Goal: Navigation & Orientation: Find specific page/section

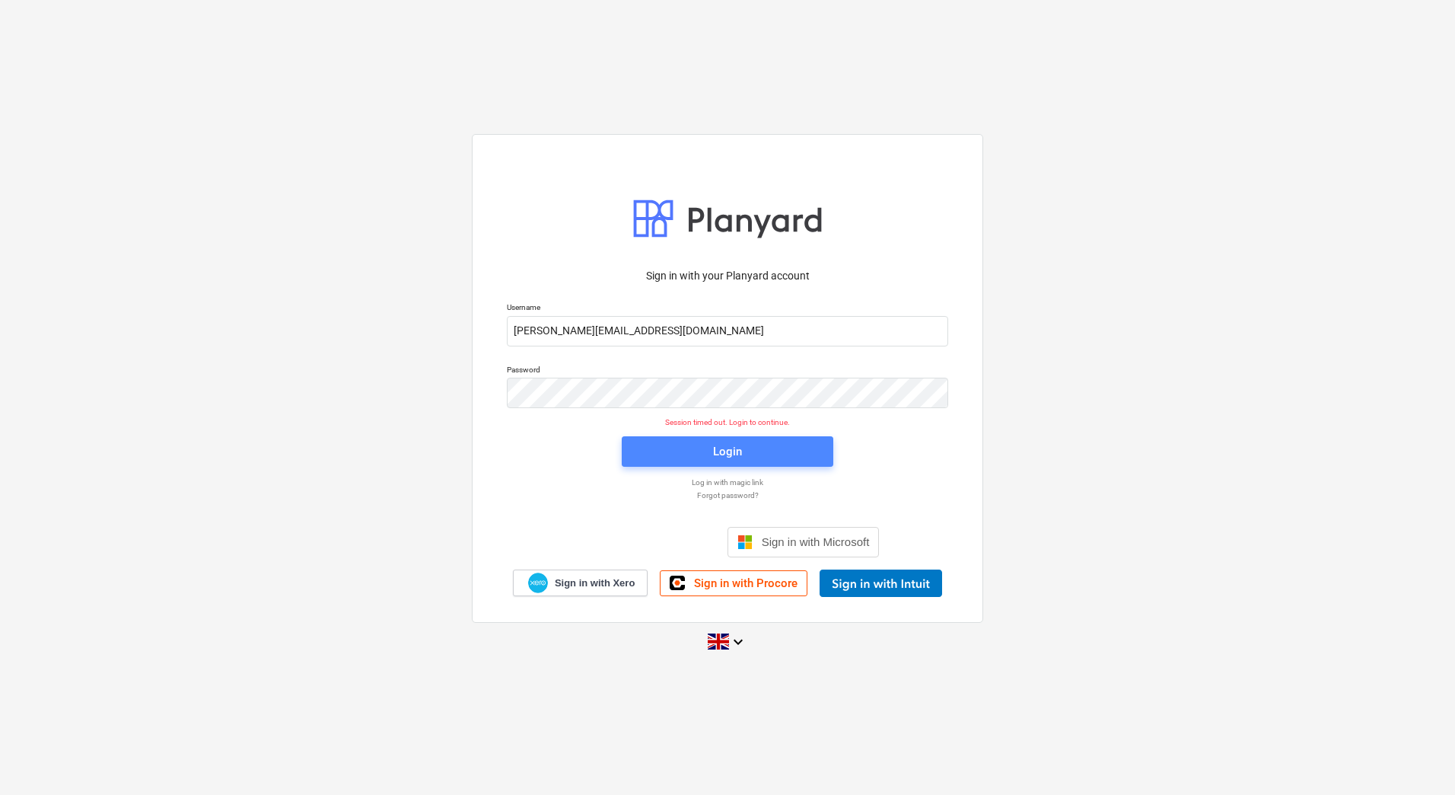
click at [649, 443] on span "Login" at bounding box center [727, 451] width 175 height 20
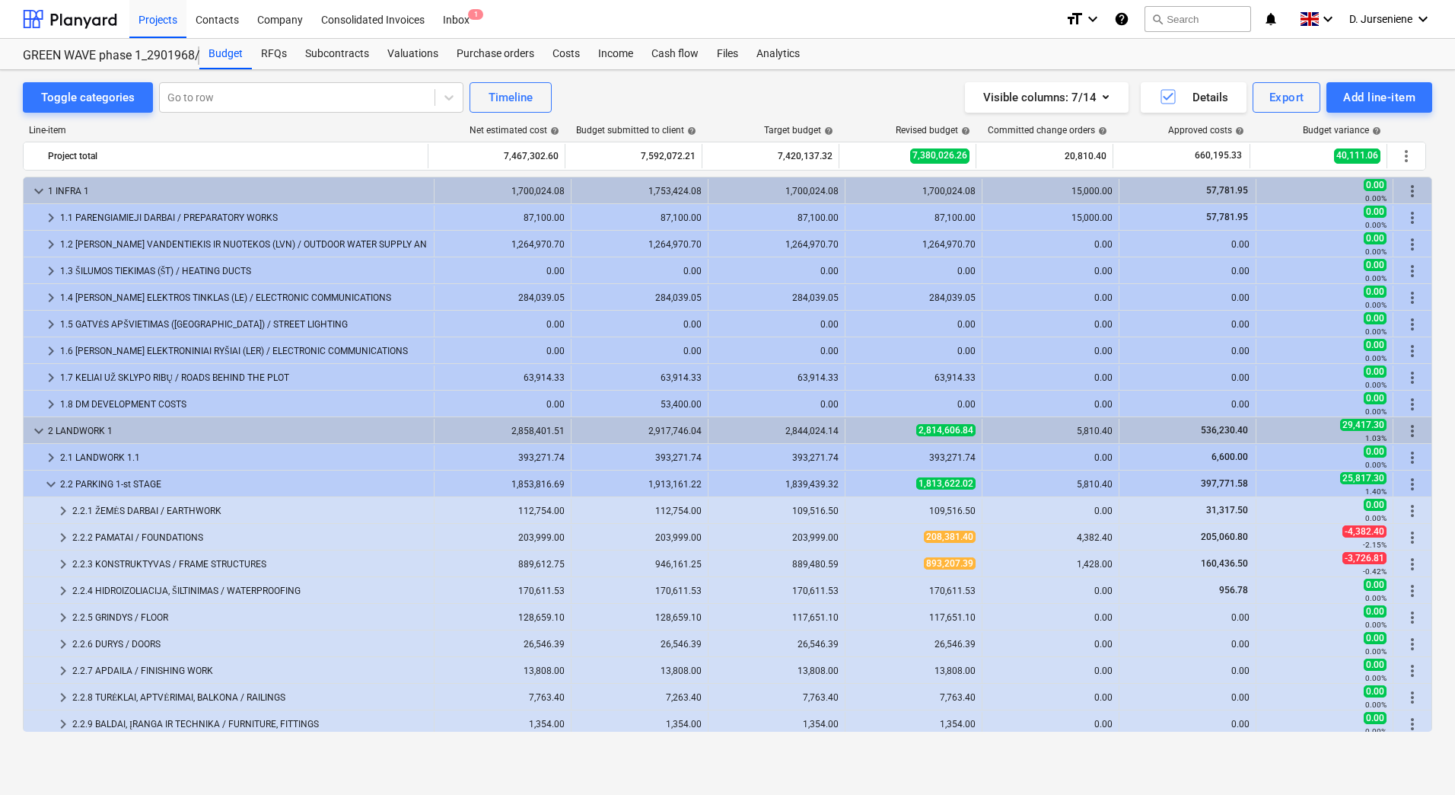
scroll to position [228, 0]
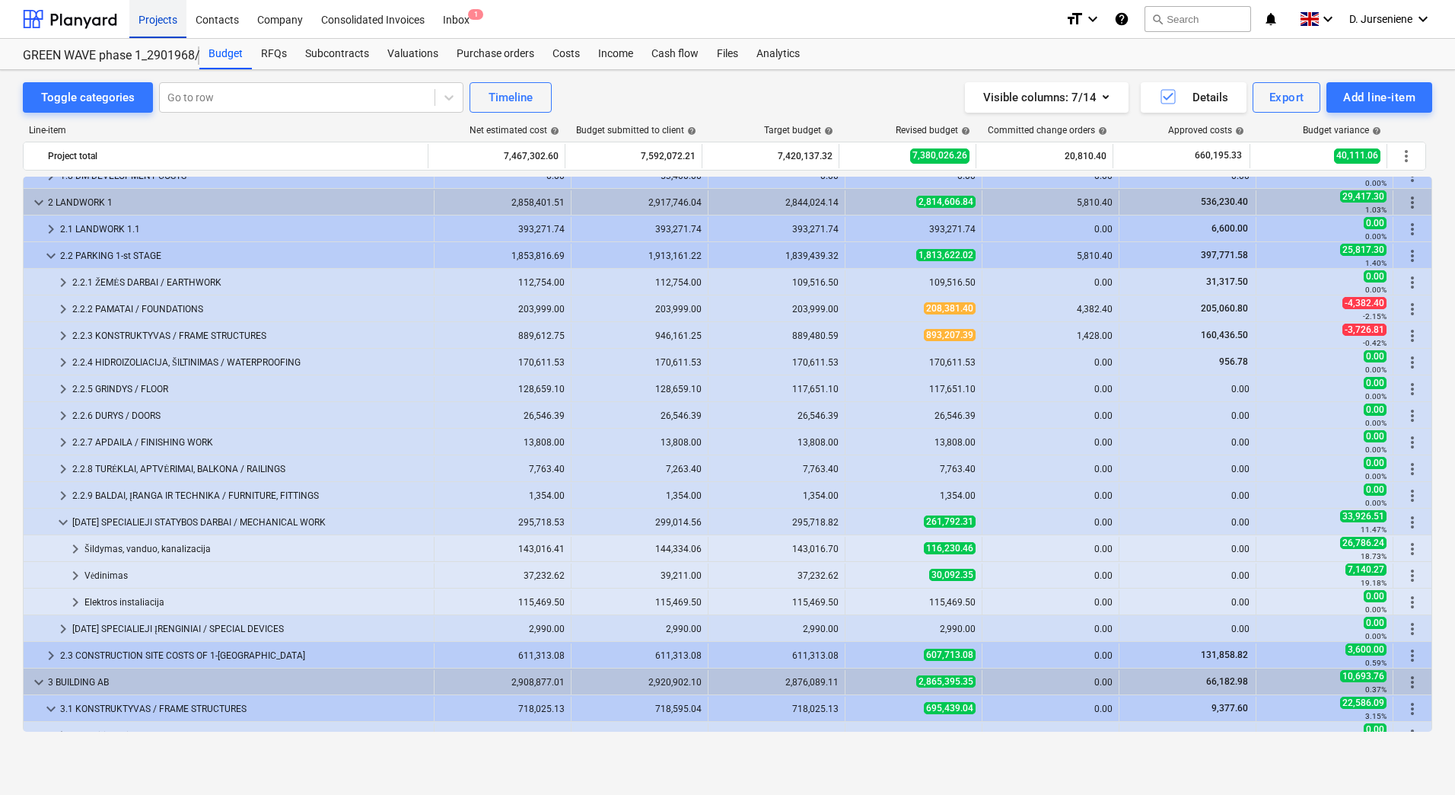
click at [167, 15] on div "Projects" at bounding box center [157, 18] width 57 height 39
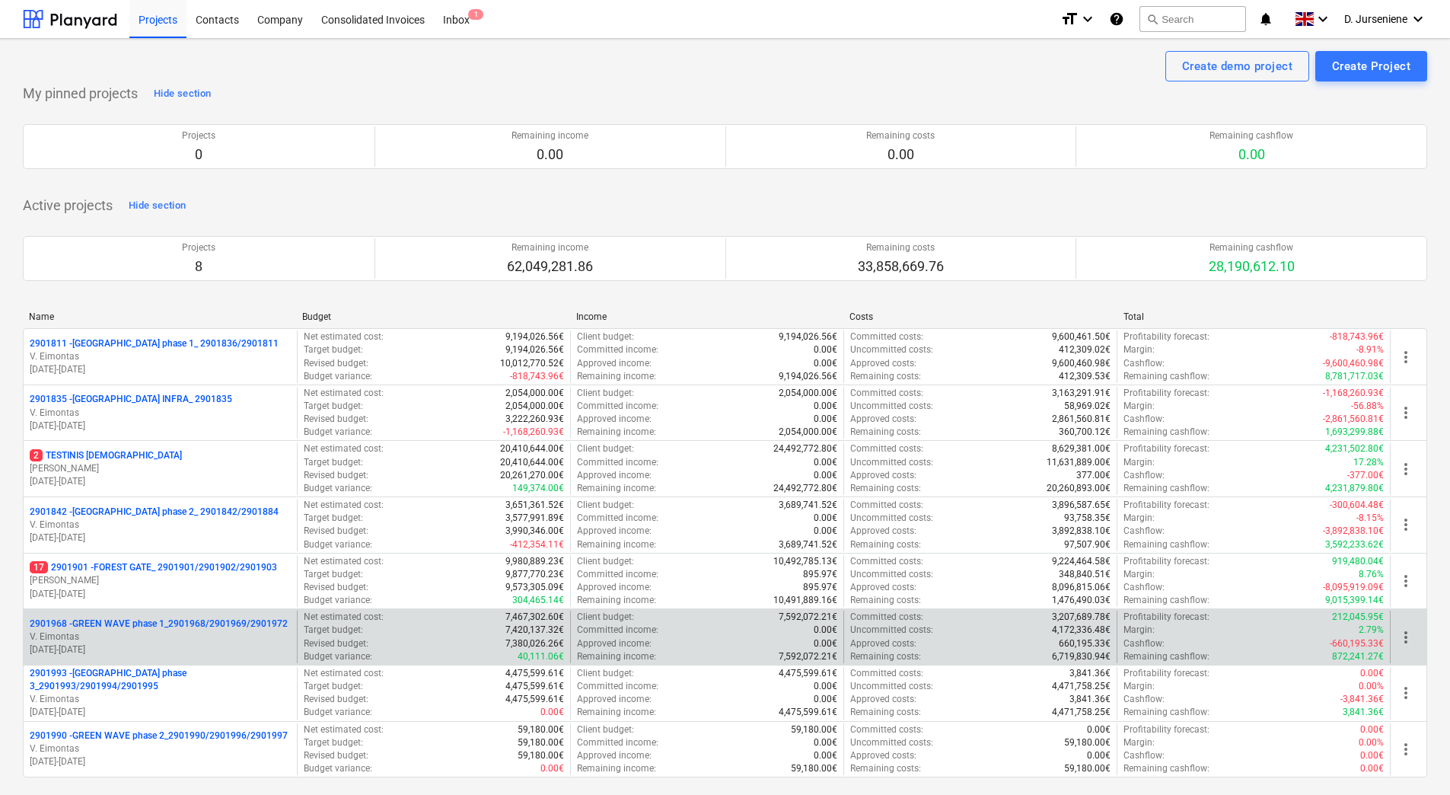
click at [163, 637] on p "V. Eimontas" at bounding box center [160, 636] width 261 height 13
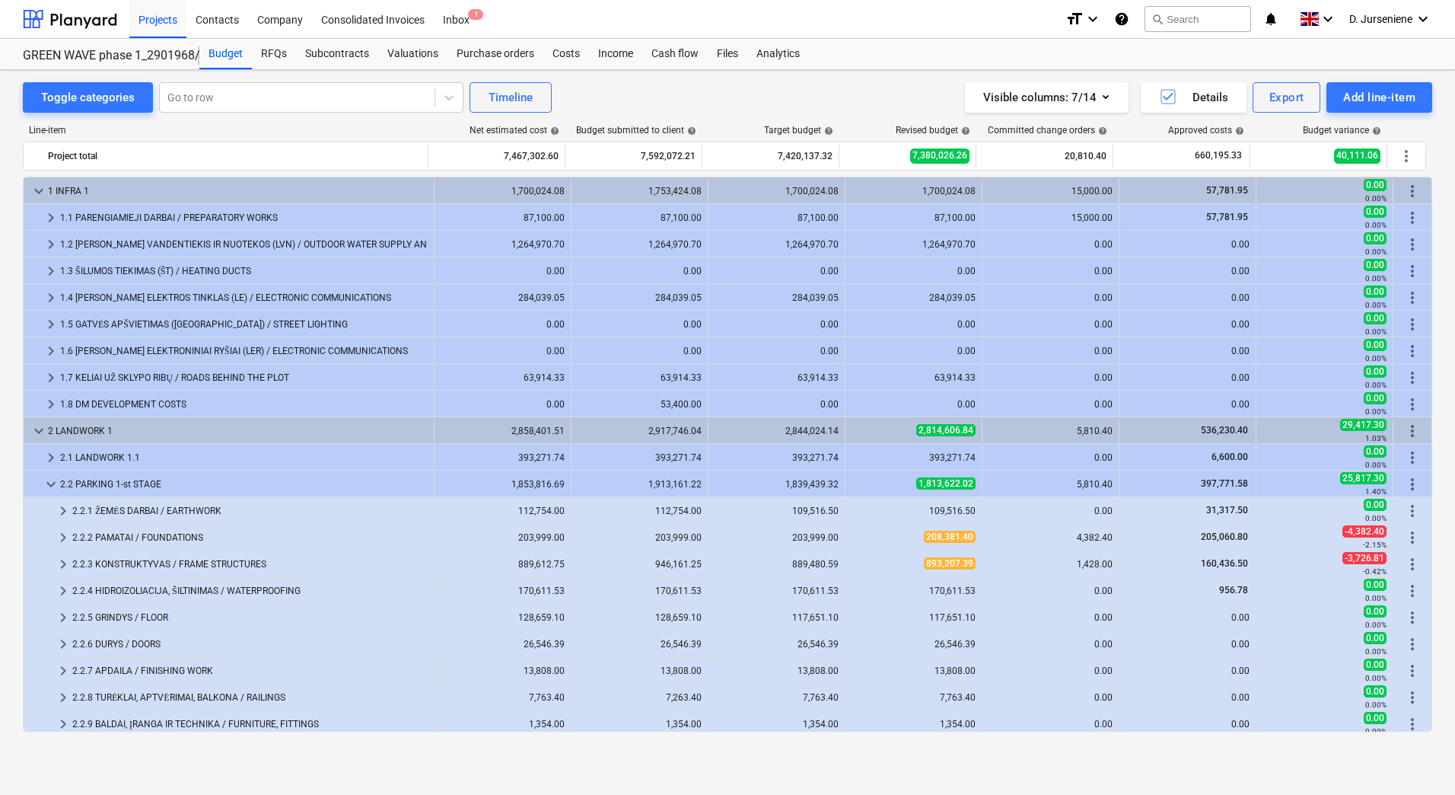
scroll to position [228, 0]
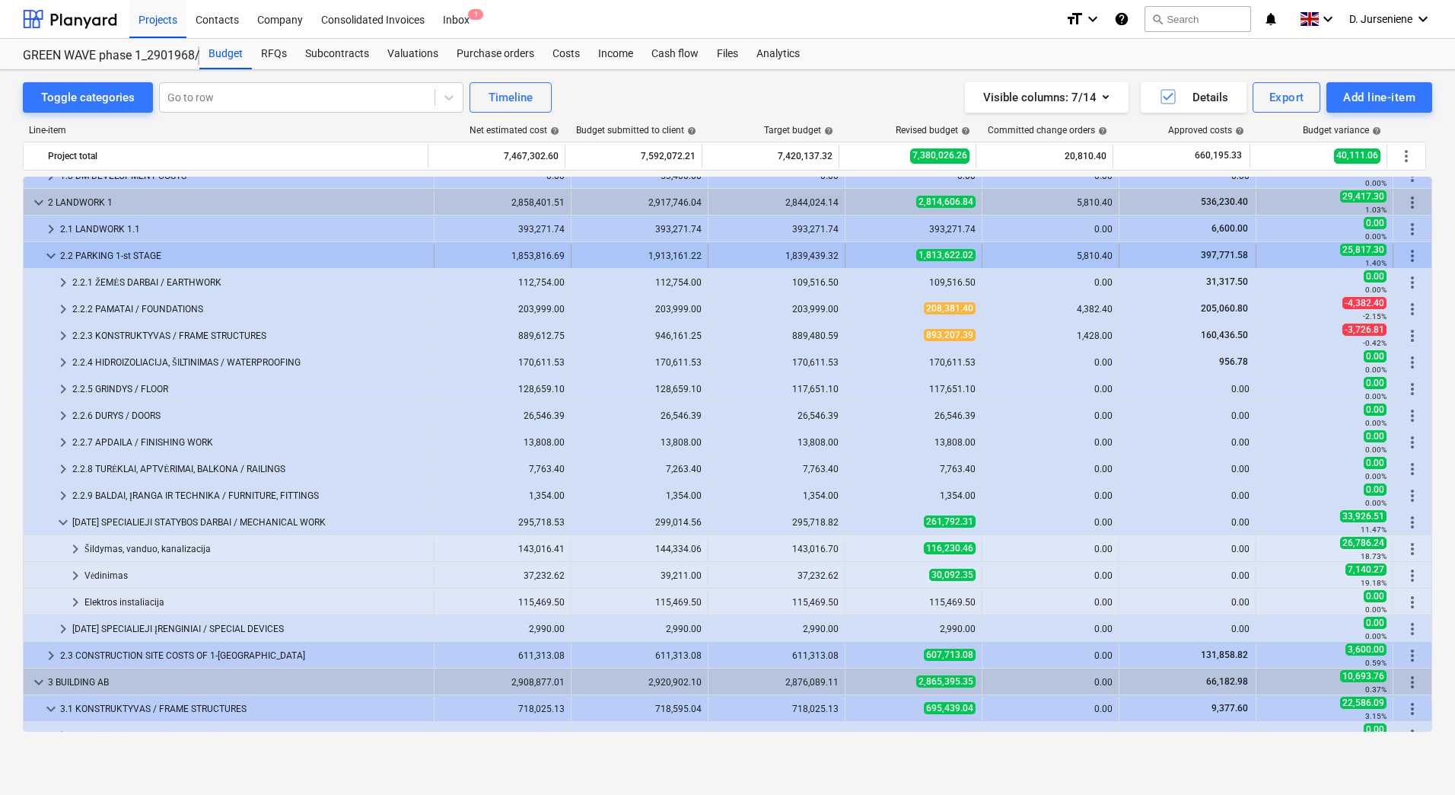
click at [938, 253] on span "1,813,622.02" at bounding box center [945, 255] width 59 height 12
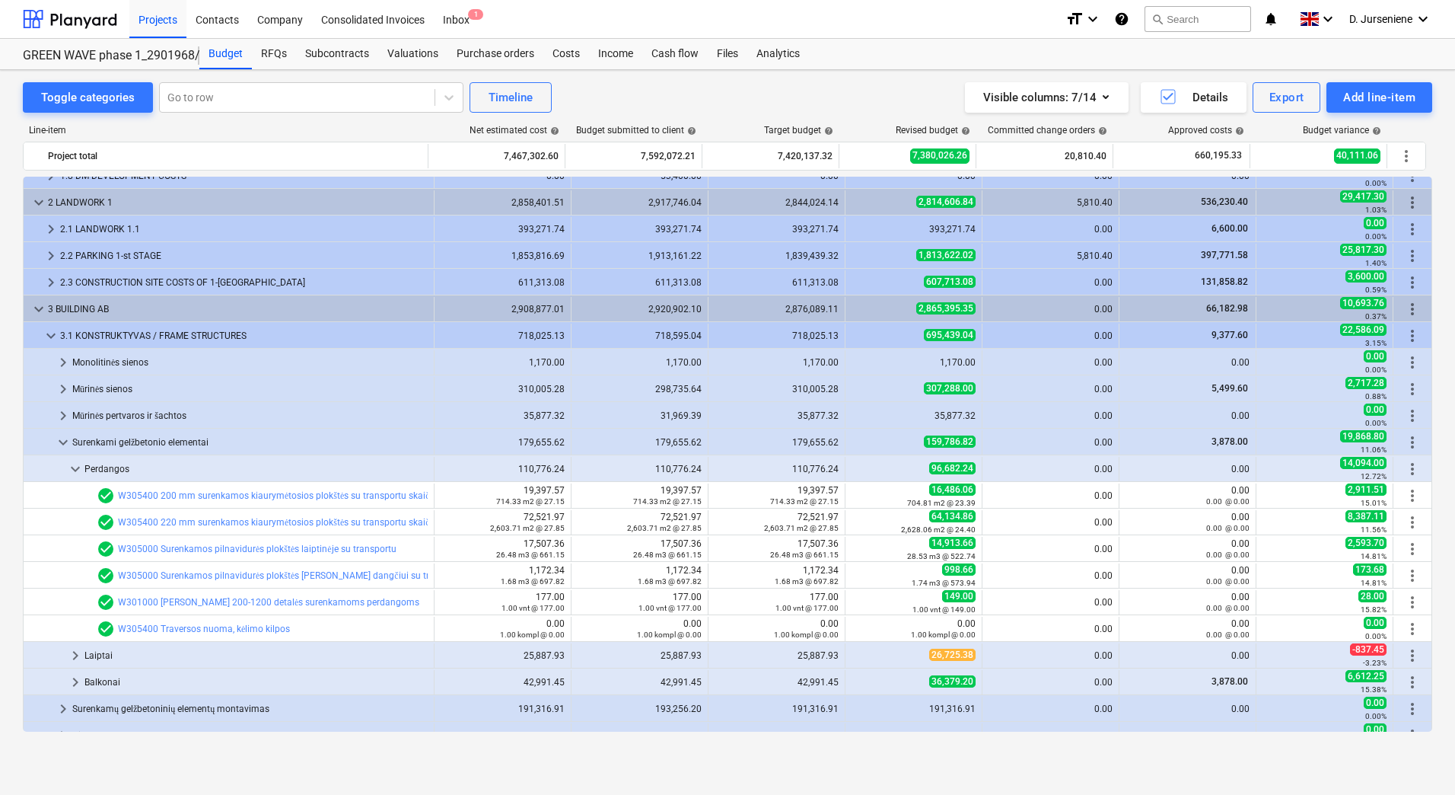
click at [938, 253] on span "1,813,622.02" at bounding box center [945, 255] width 59 height 12
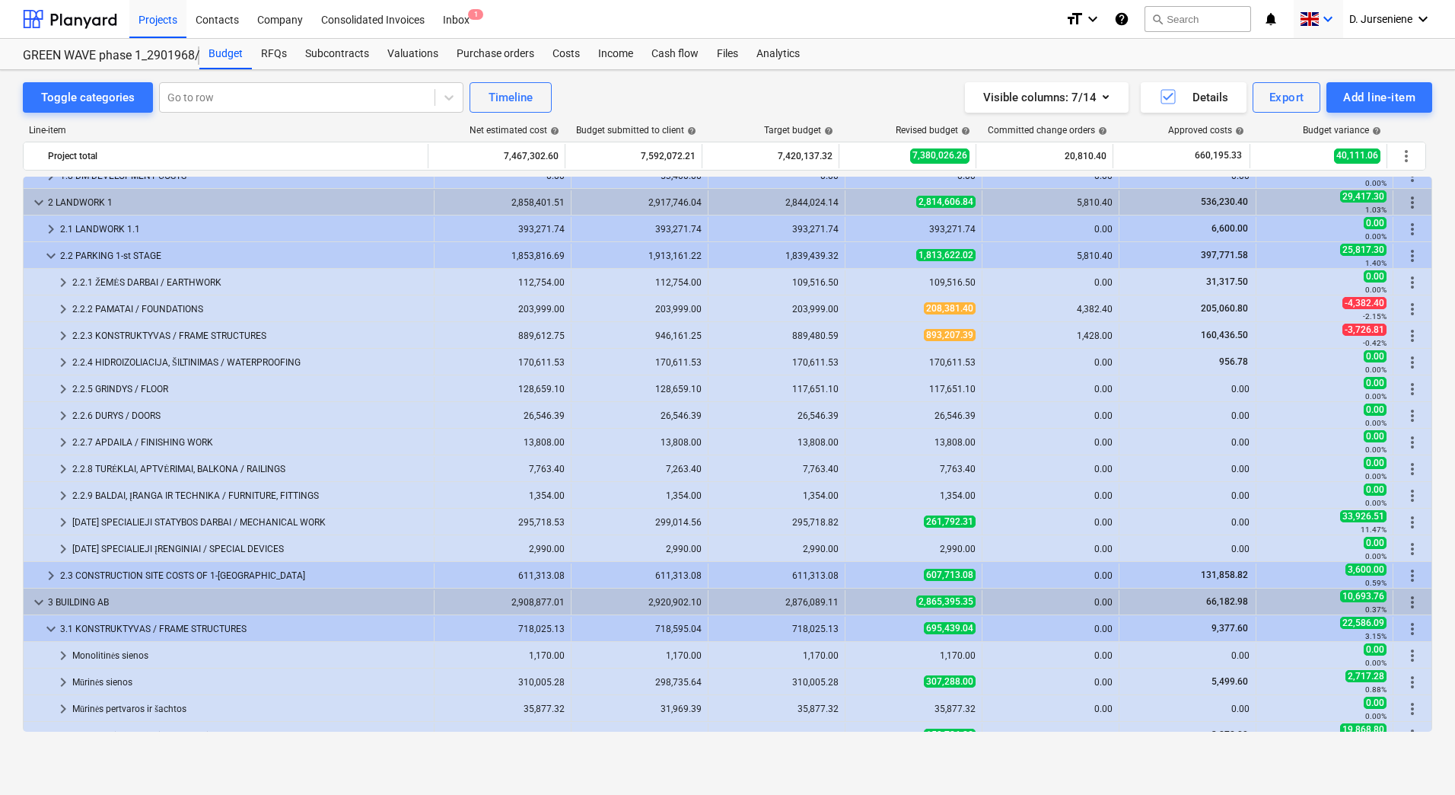
click at [1329, 14] on icon "keyboard_arrow_down" at bounding box center [1328, 19] width 18 height 18
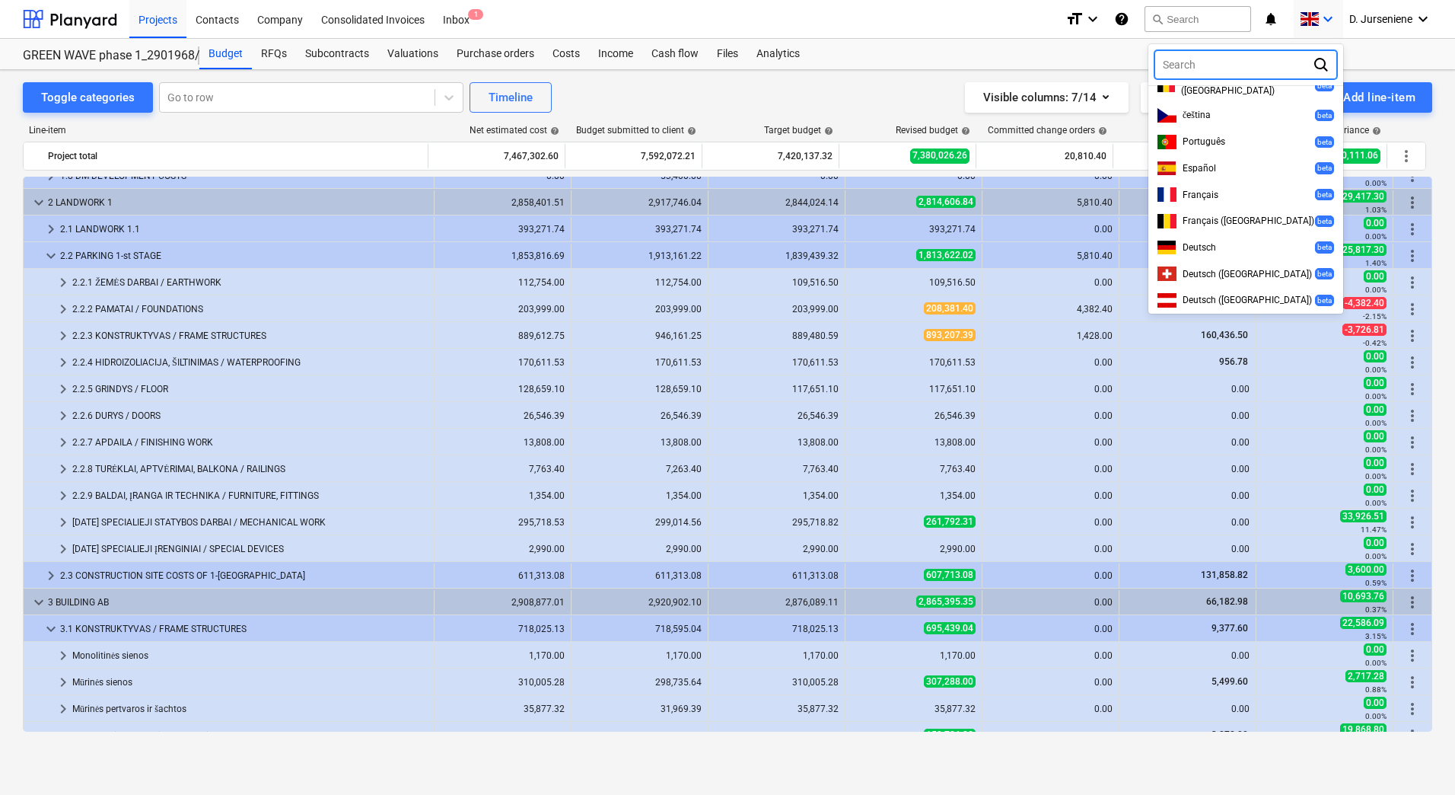
scroll to position [411, 0]
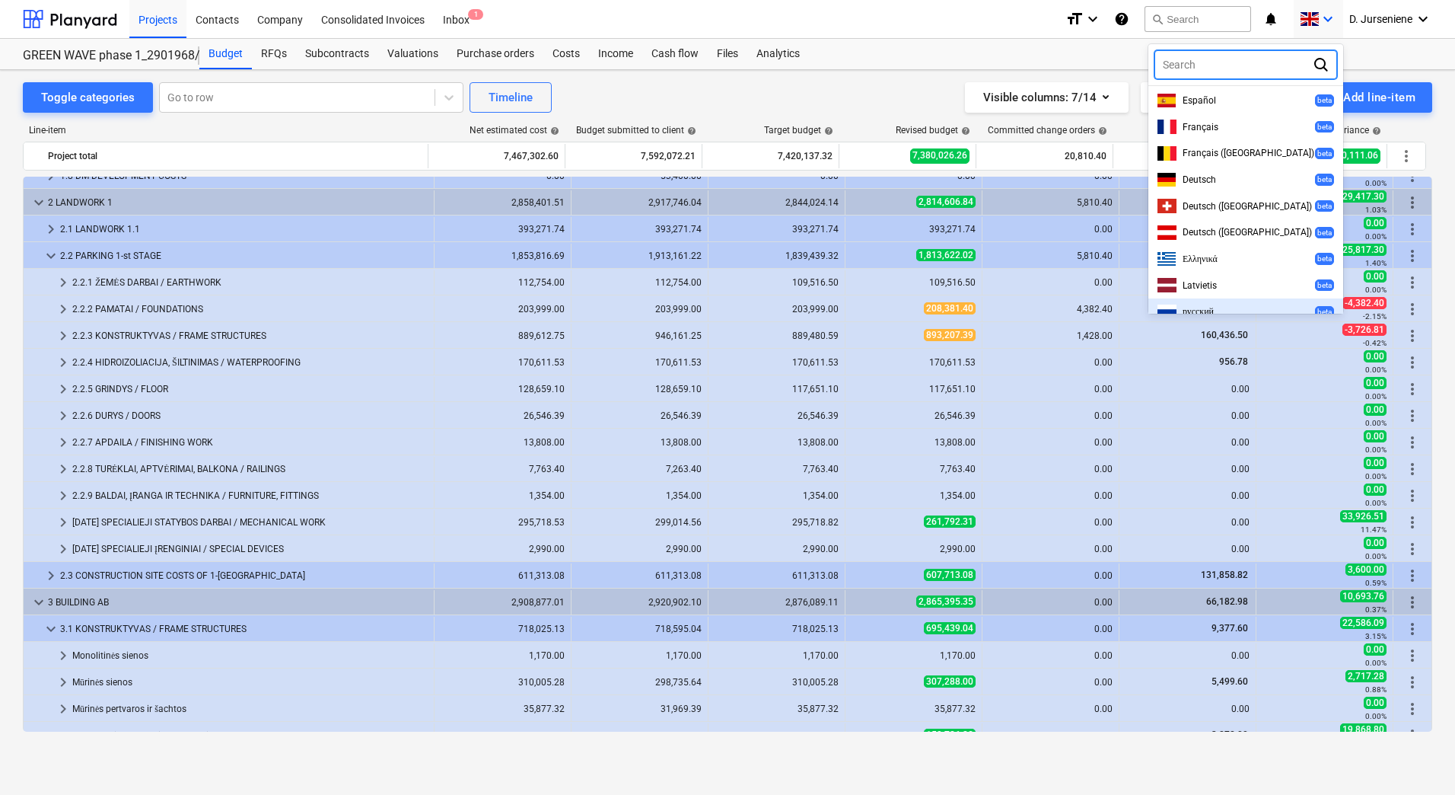
click at [1225, 304] on div "русский beta" at bounding box center [1246, 311] width 177 height 14
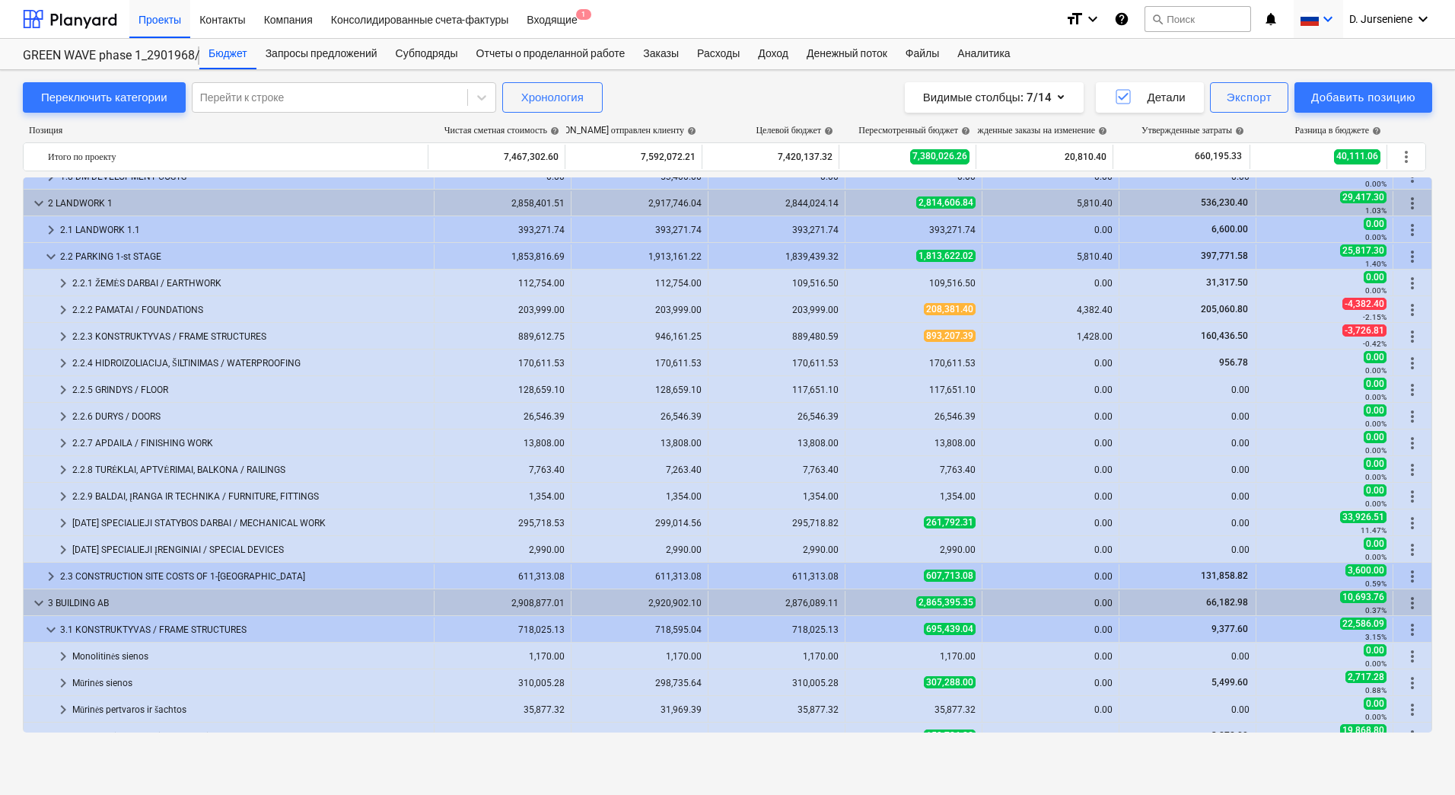
click at [1321, 20] on icon "keyboard_arrow_down" at bounding box center [1328, 19] width 18 height 18
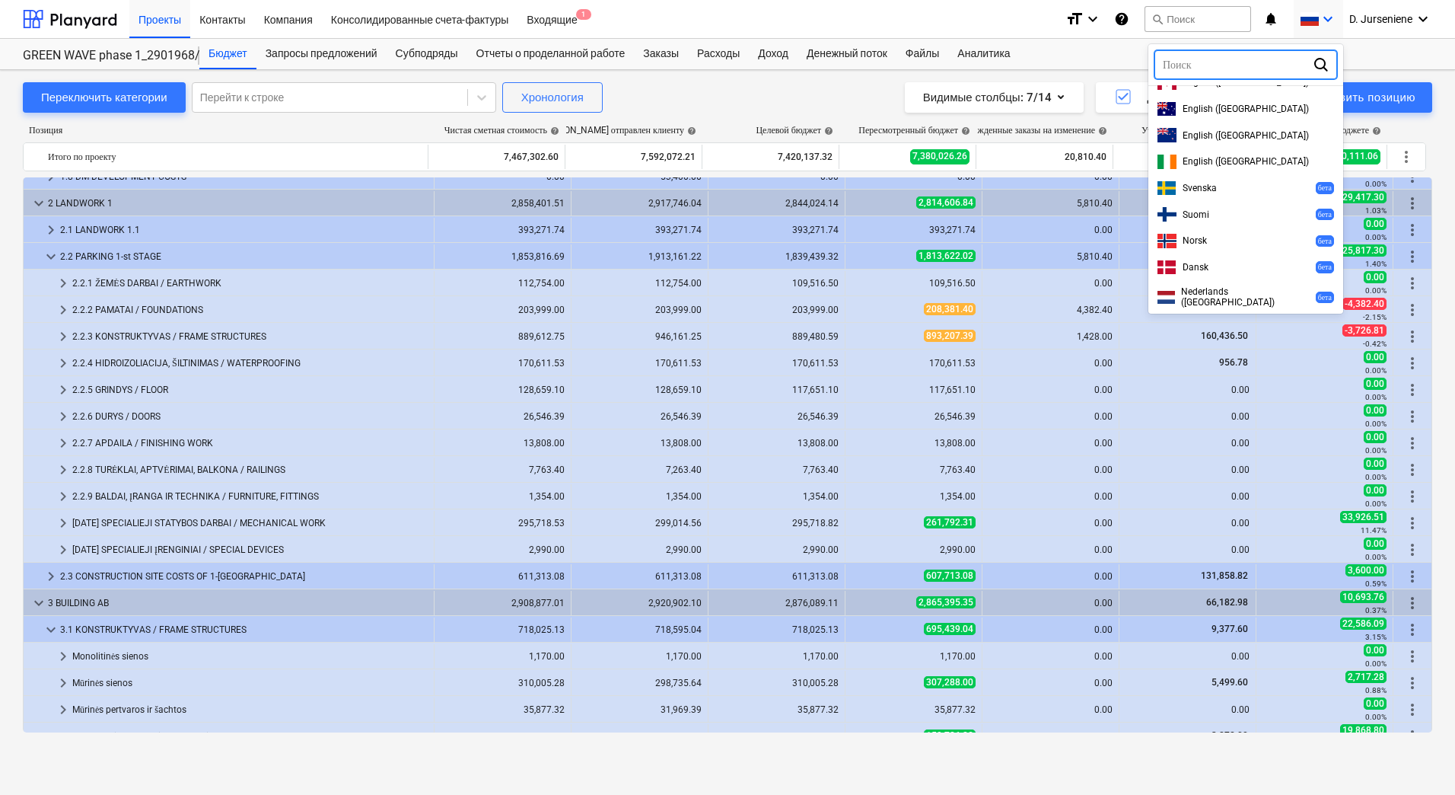
scroll to position [0, 0]
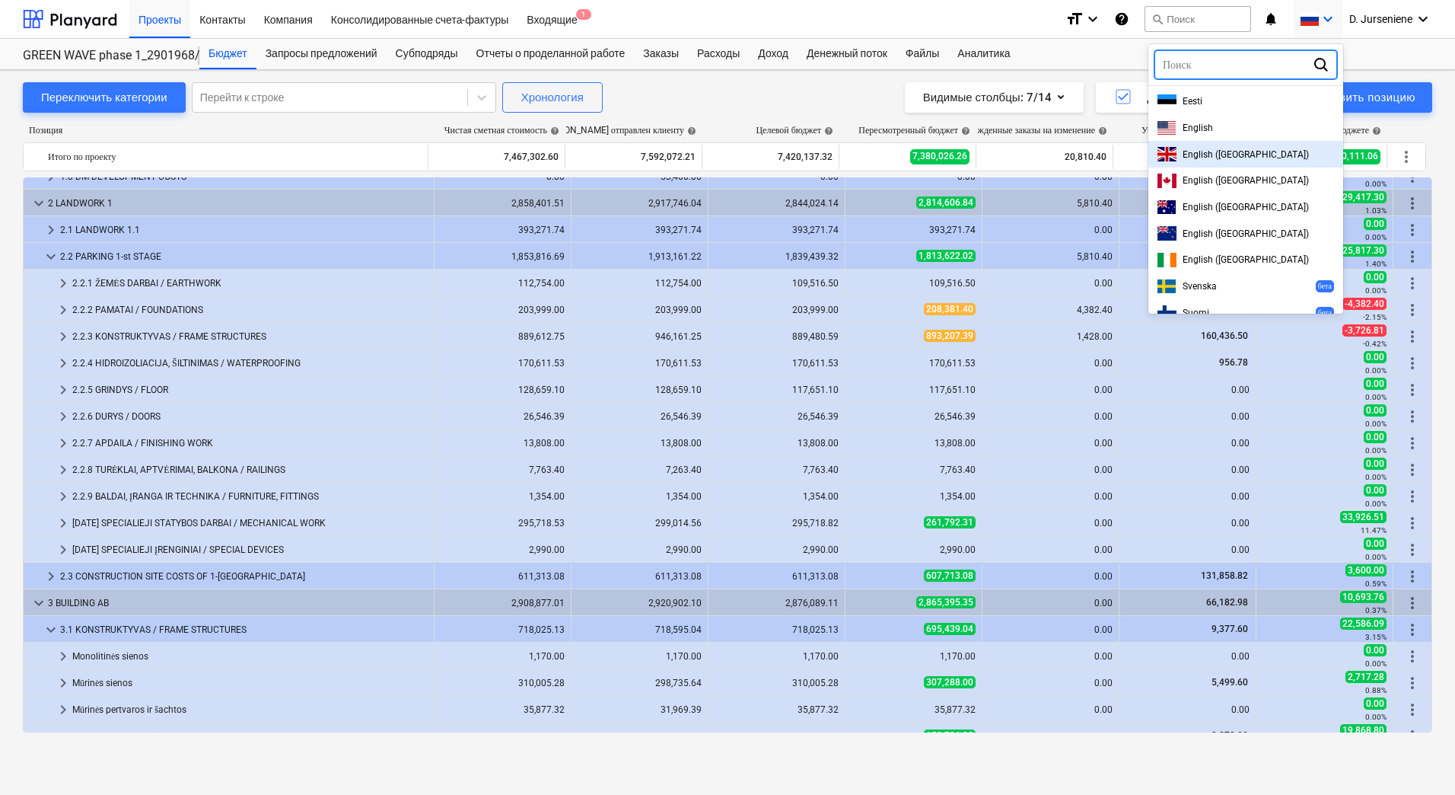
click at [1258, 146] on div "English ([GEOGRAPHIC_DATA])" at bounding box center [1246, 154] width 195 height 27
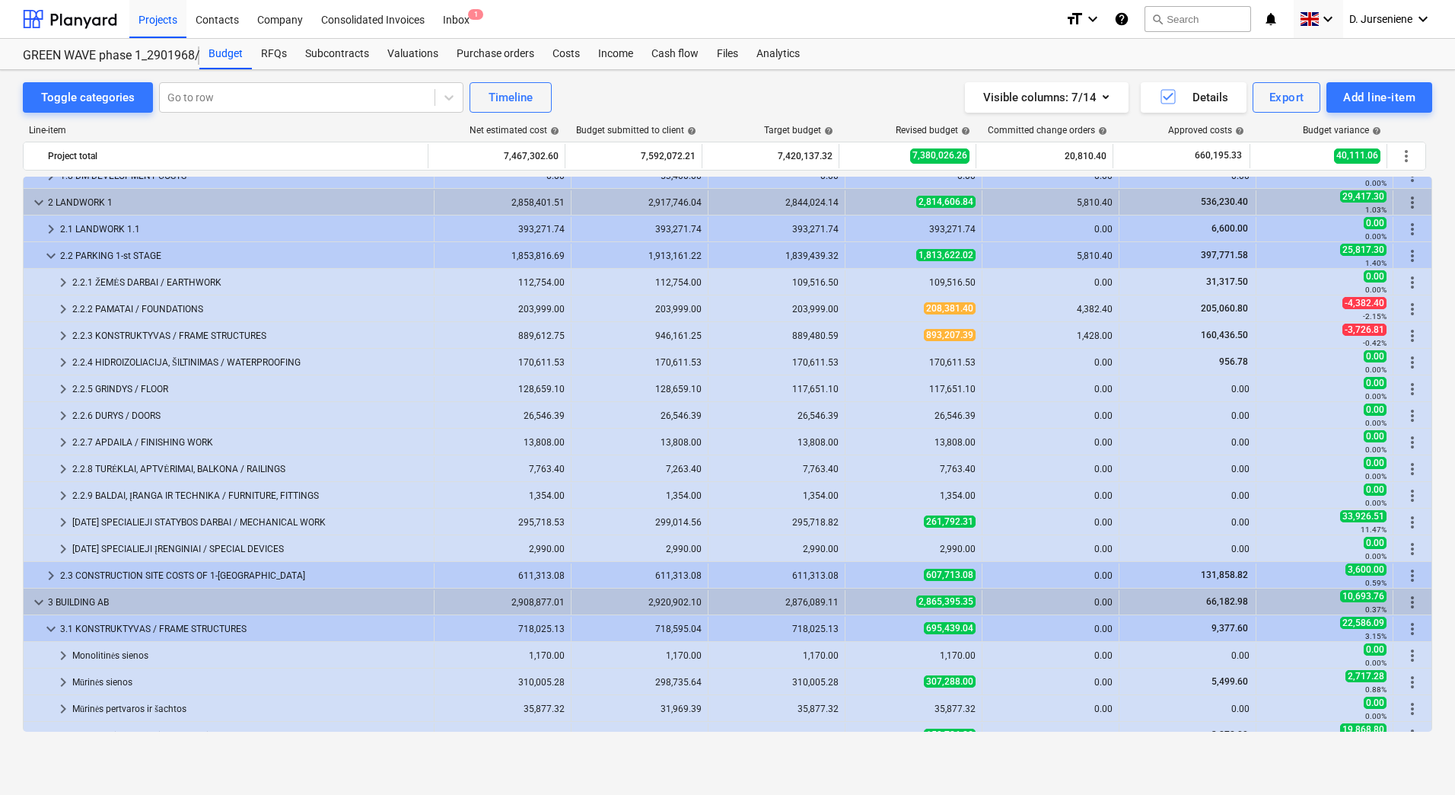
click at [872, 88] on div "Visible columns : 7/14 Details Export Add line-item" at bounding box center [1096, 97] width 671 height 30
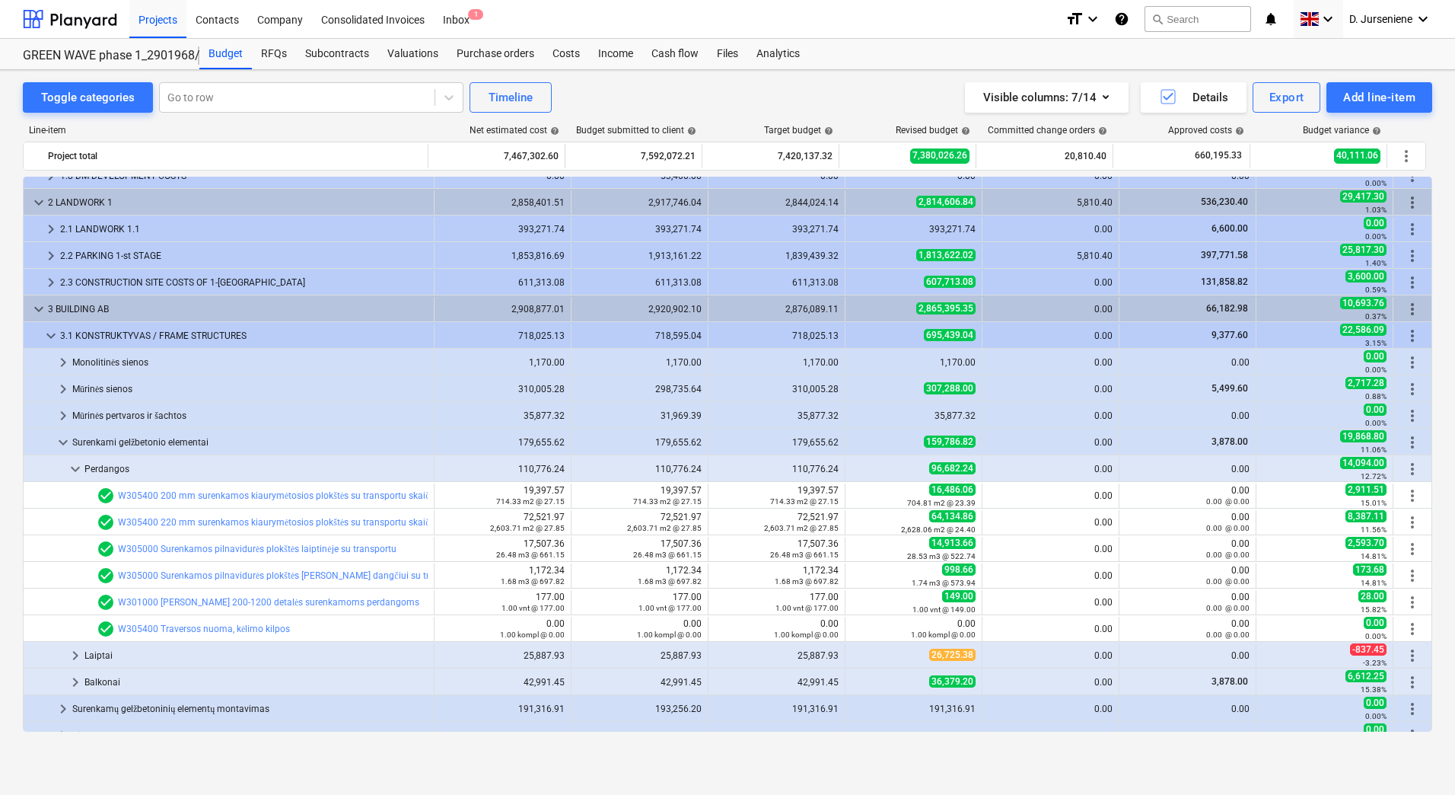
click at [161, 259] on div "2.2 PARKING 1-st STAGE" at bounding box center [244, 256] width 368 height 24
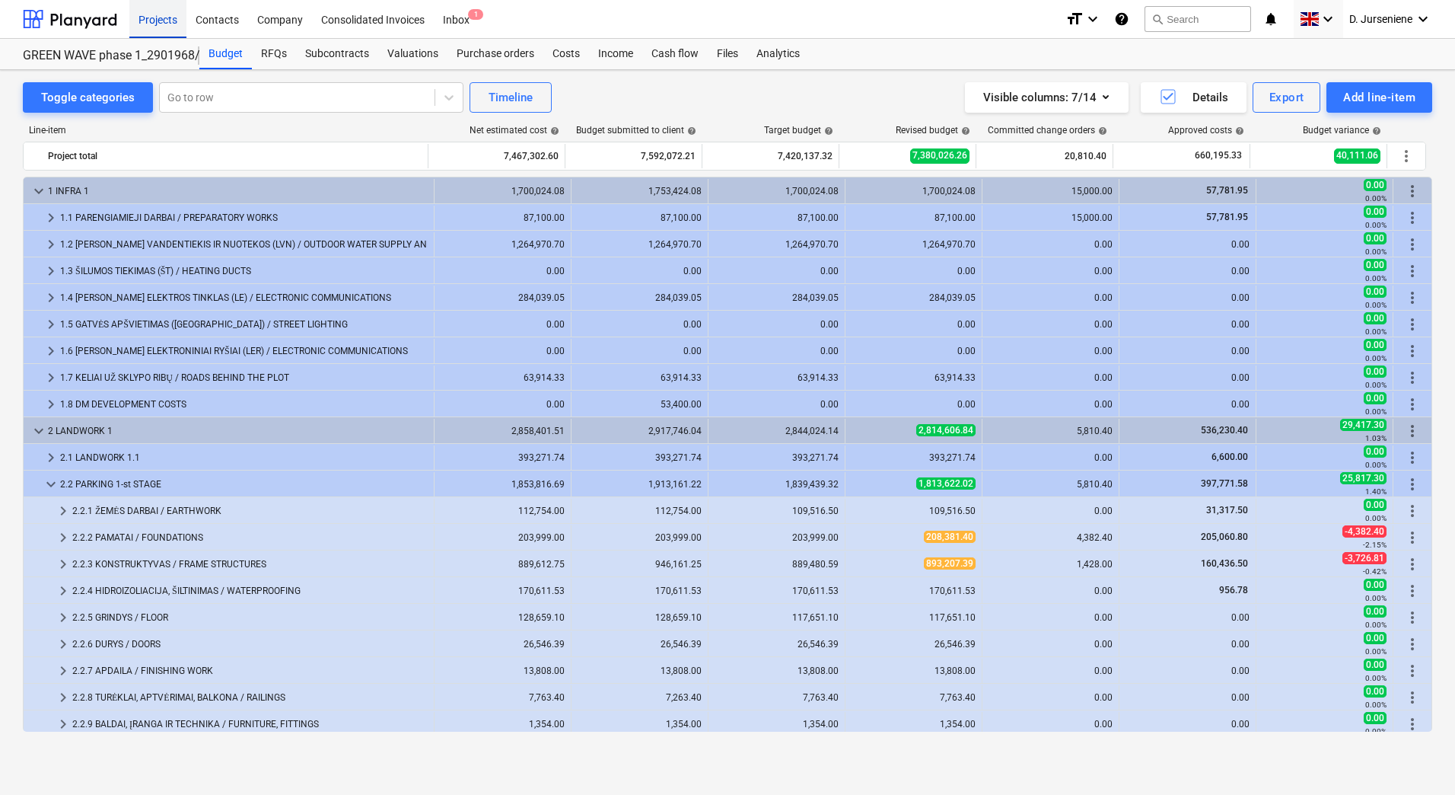
click at [158, 8] on div "Projects" at bounding box center [157, 18] width 57 height 39
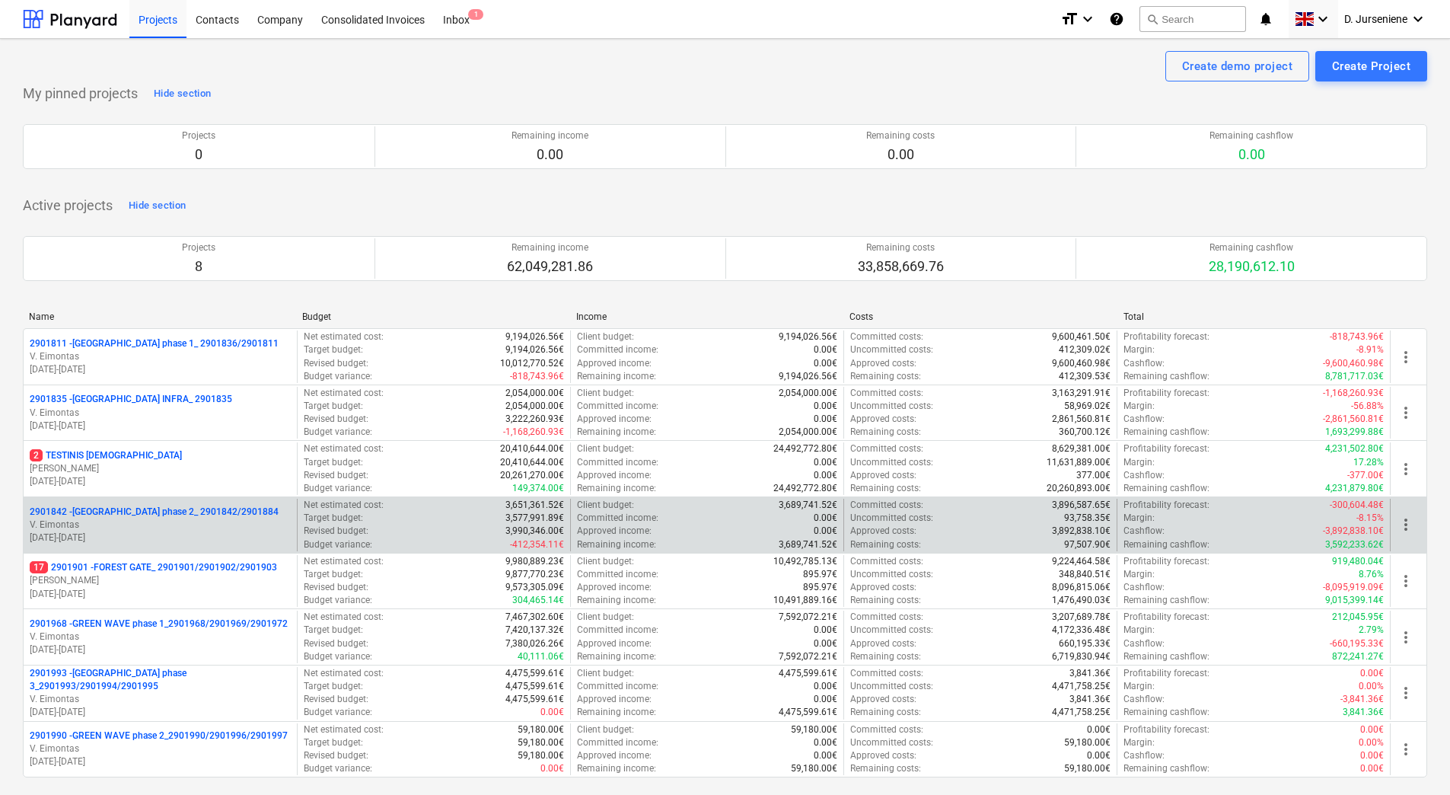
click at [108, 516] on p "2901842 - [GEOGRAPHIC_DATA] phase 2_ 2901842/2901884" at bounding box center [154, 511] width 249 height 13
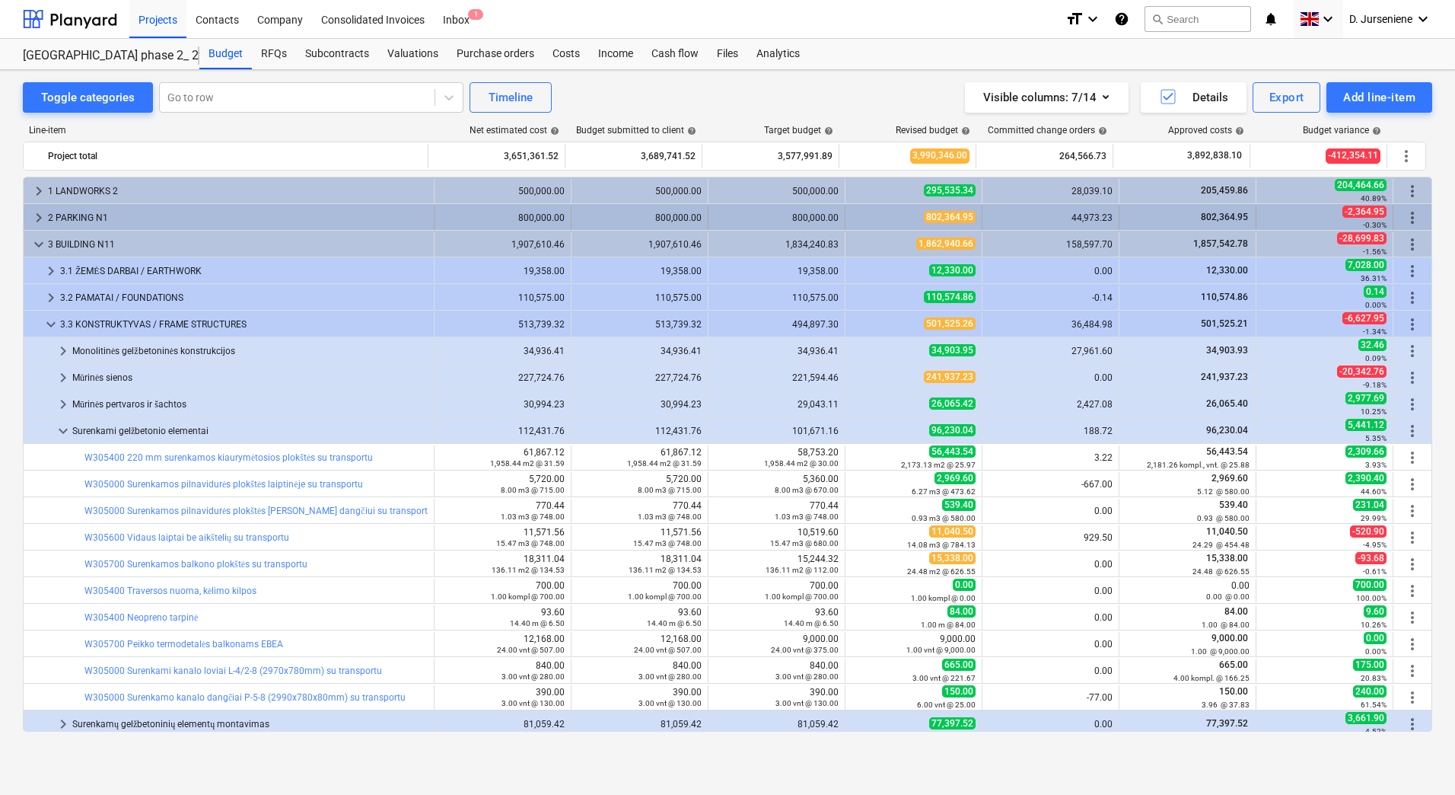
click at [125, 210] on div "2 PARKING N1" at bounding box center [238, 218] width 380 height 24
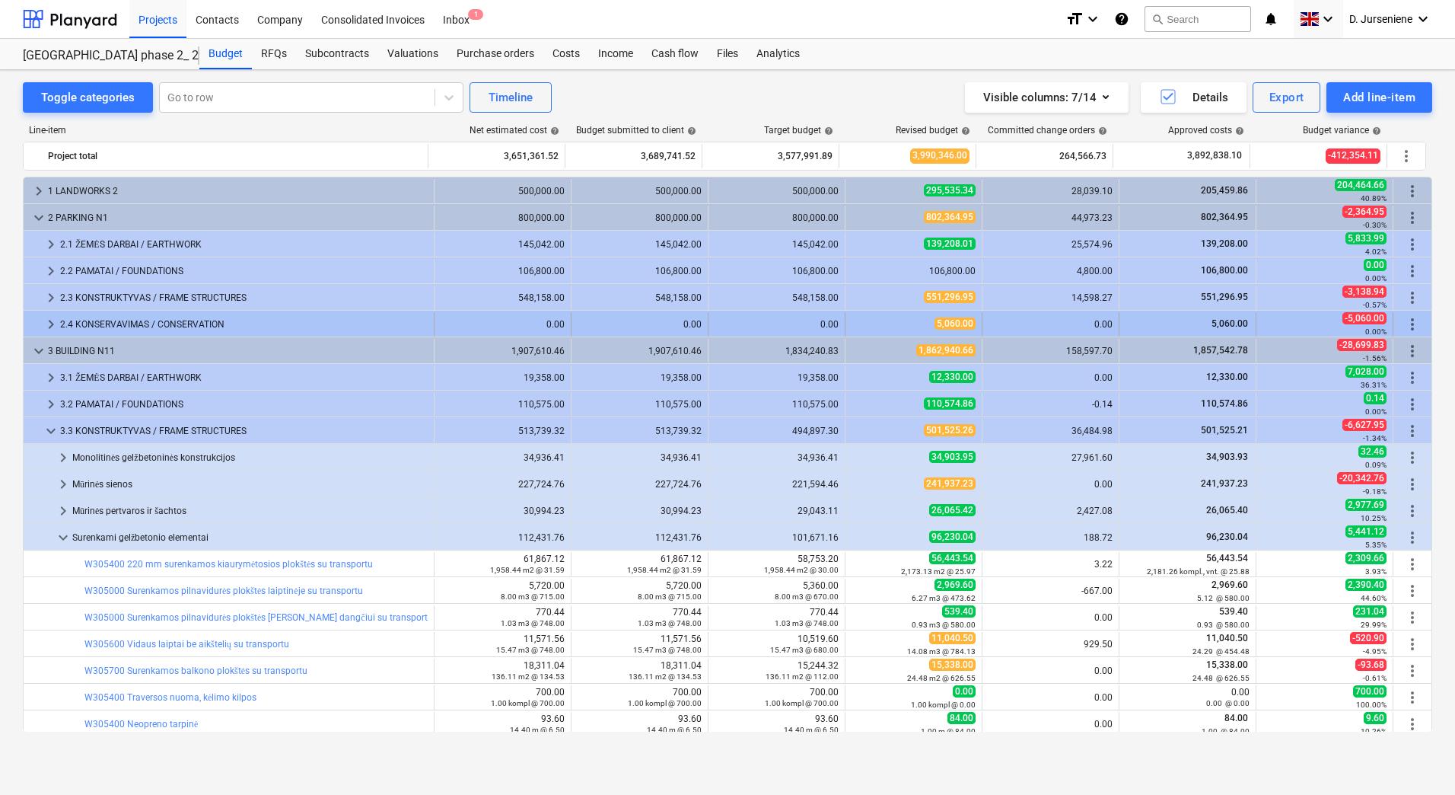
click at [97, 323] on div "2.4 KONSERVAVIMAS / CONSERVATION" at bounding box center [244, 324] width 368 height 24
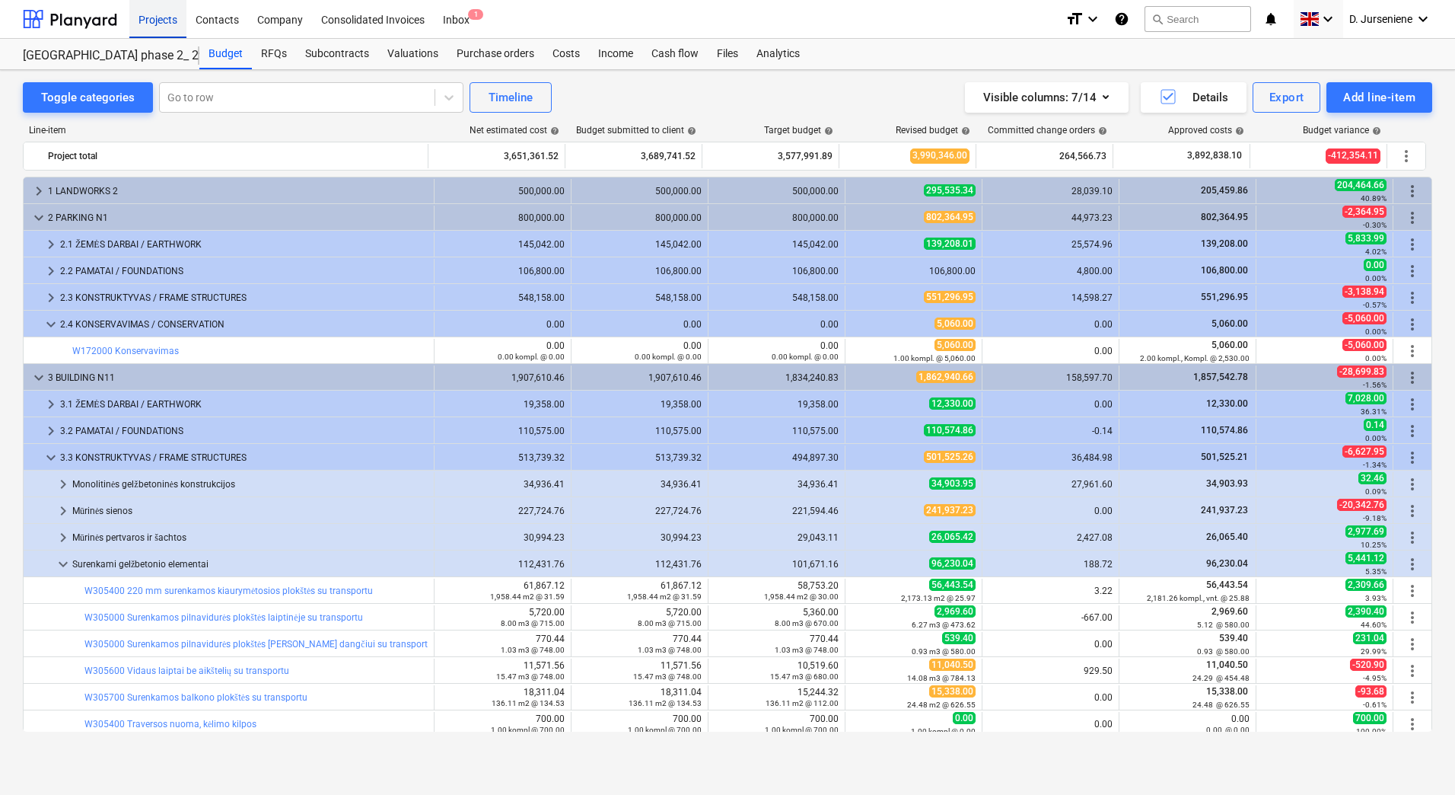
click at [166, 17] on div "Projects" at bounding box center [157, 18] width 57 height 39
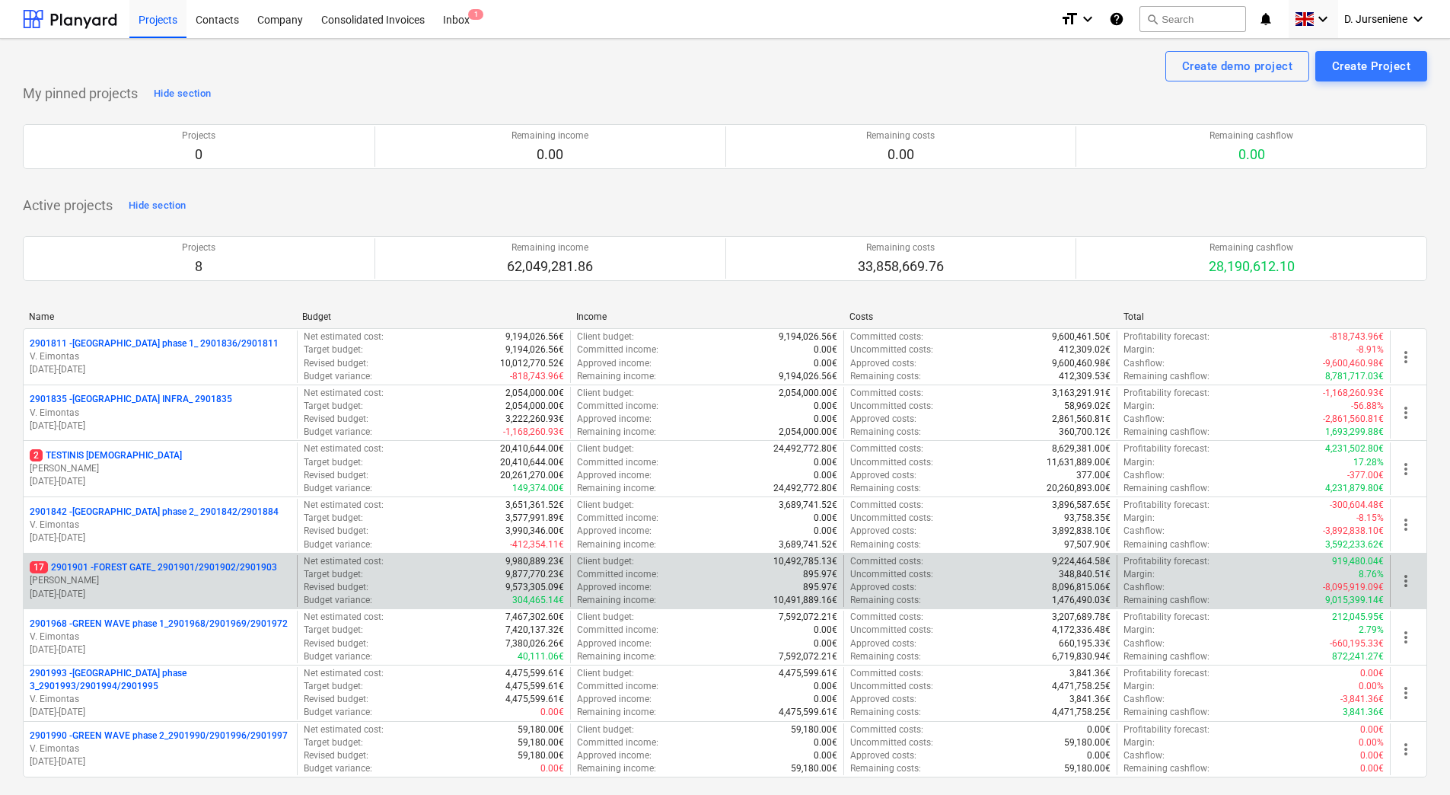
scroll to position [402, 0]
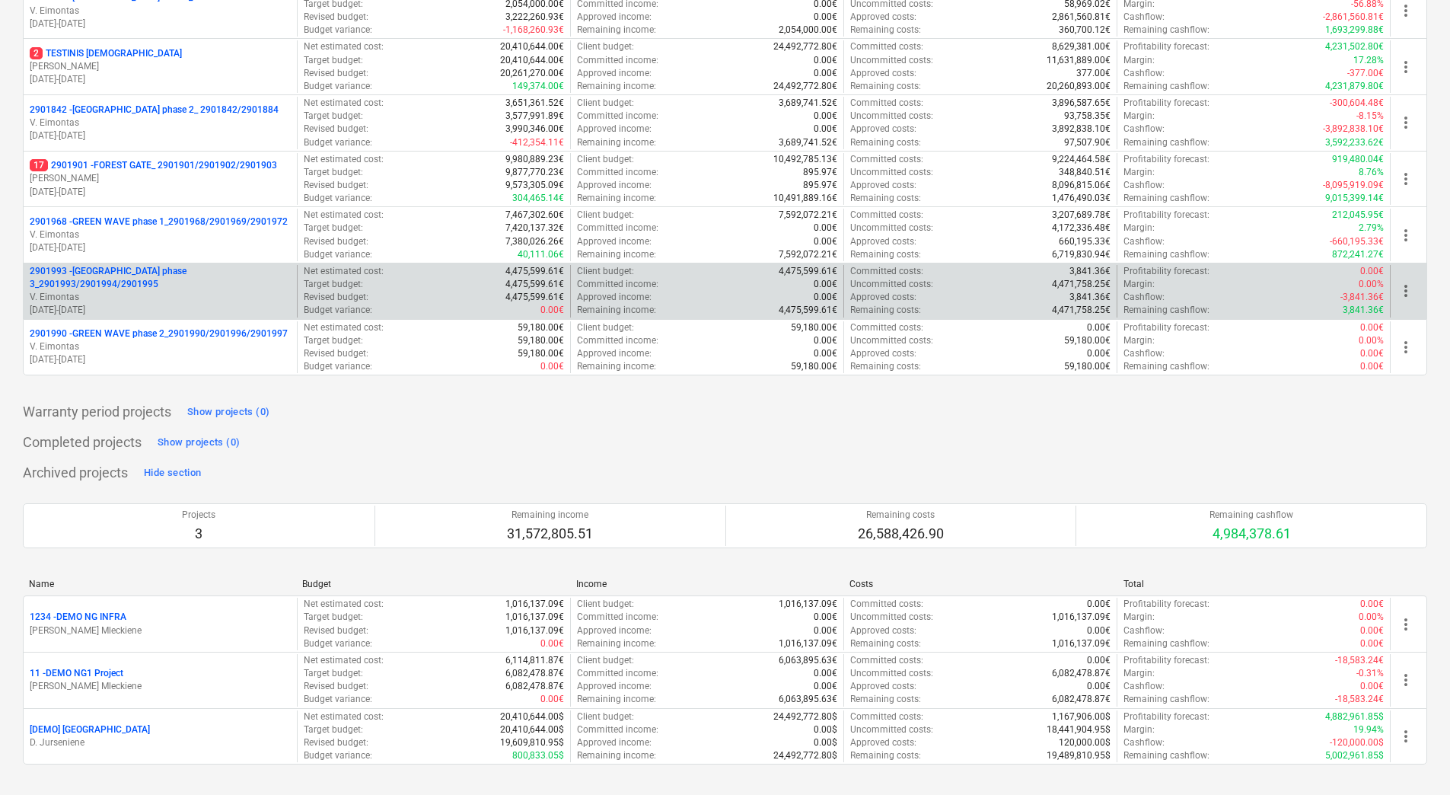
click at [221, 293] on p "V. Eimontas" at bounding box center [160, 297] width 261 height 13
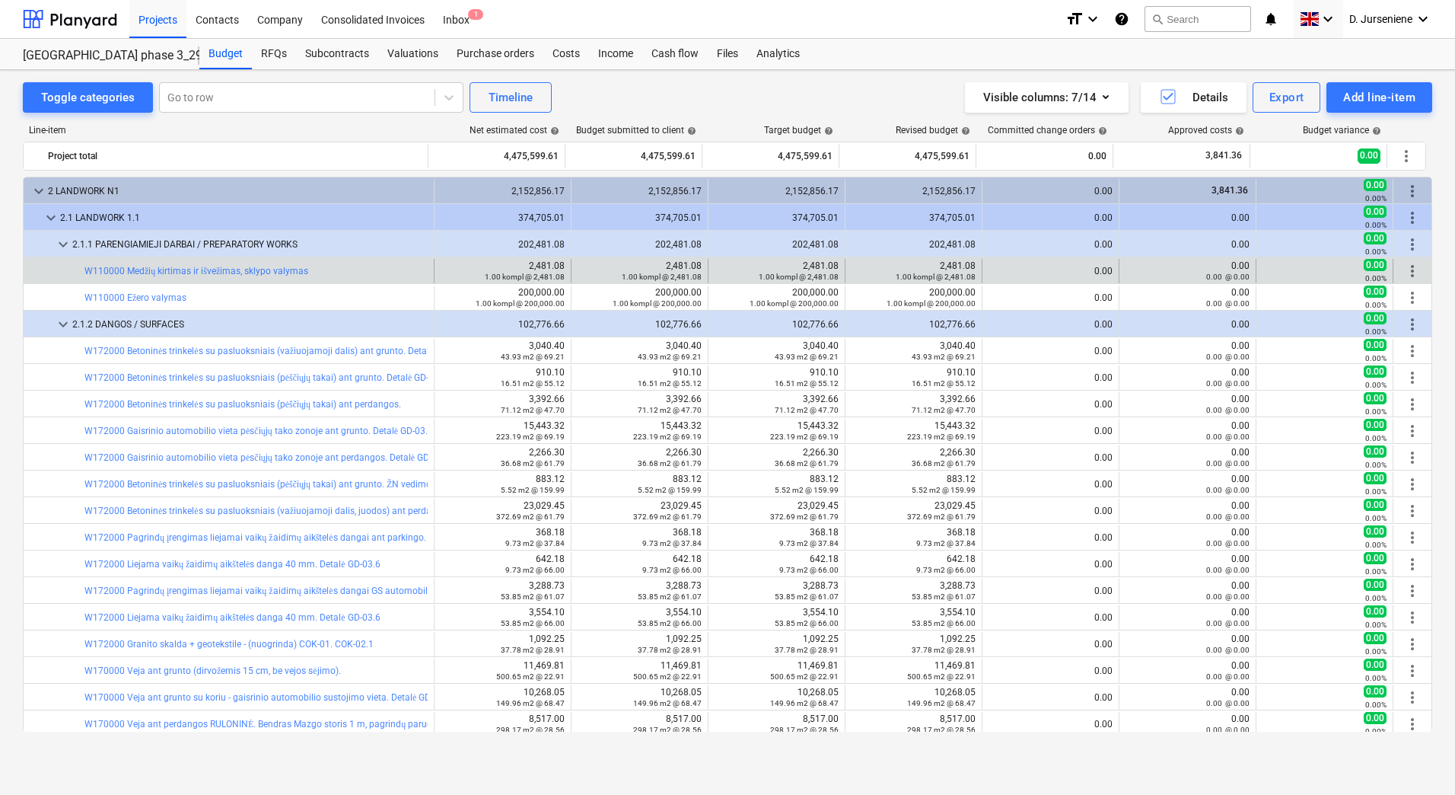
drag, startPoint x: 99, startPoint y: 271, endPoint x: 68, endPoint y: 272, distance: 31.2
click at [68, 272] on div at bounding box center [75, 271] width 18 height 24
click at [30, 271] on div at bounding box center [48, 271] width 37 height 24
click at [378, 264] on div "bar_chart W110000 Medžių kirtimas ir išvežimas, sklypo valymas" at bounding box center [255, 271] width 343 height 24
click at [410, 269] on button "bar_chart" at bounding box center [419, 271] width 18 height 18
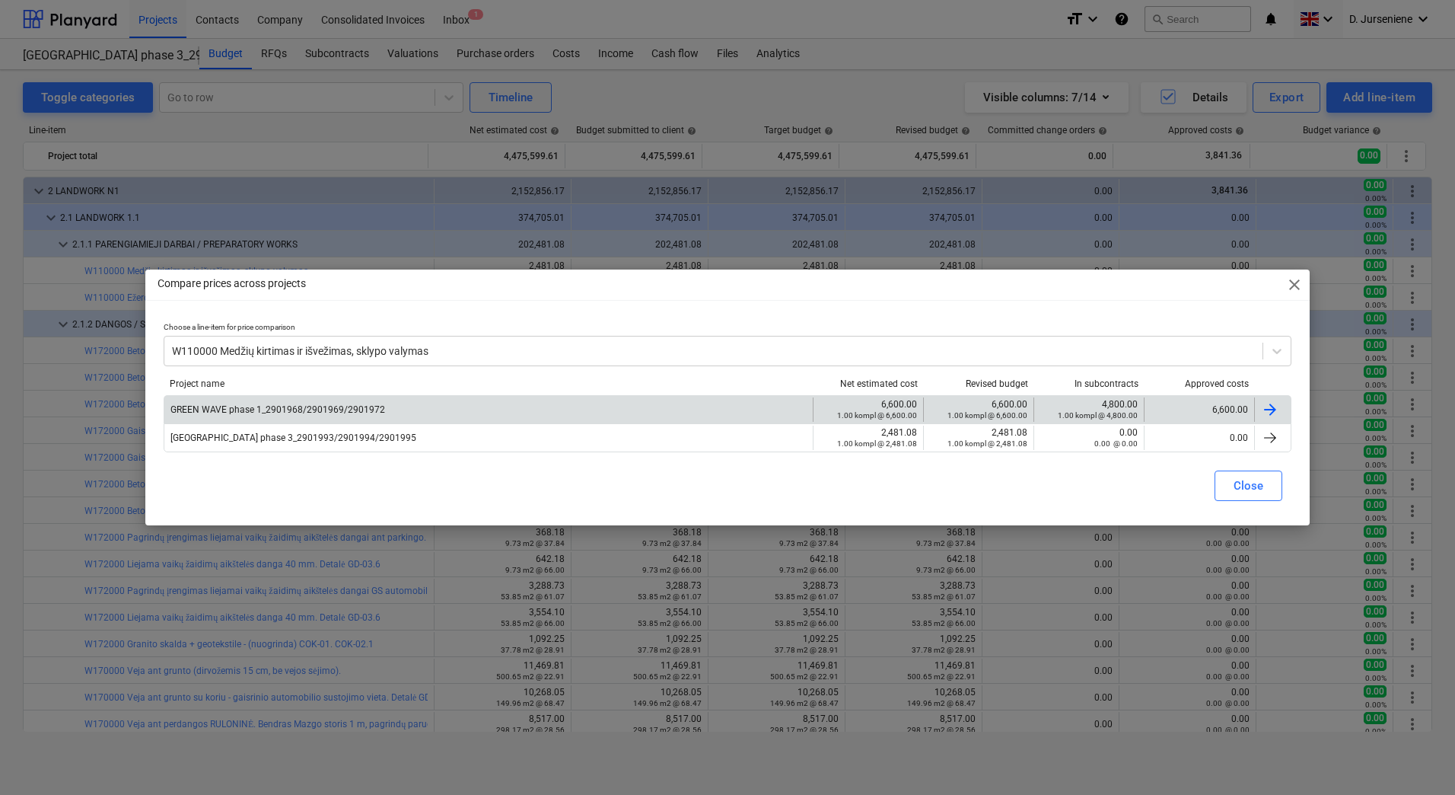
click at [1273, 410] on div at bounding box center [1270, 409] width 18 height 18
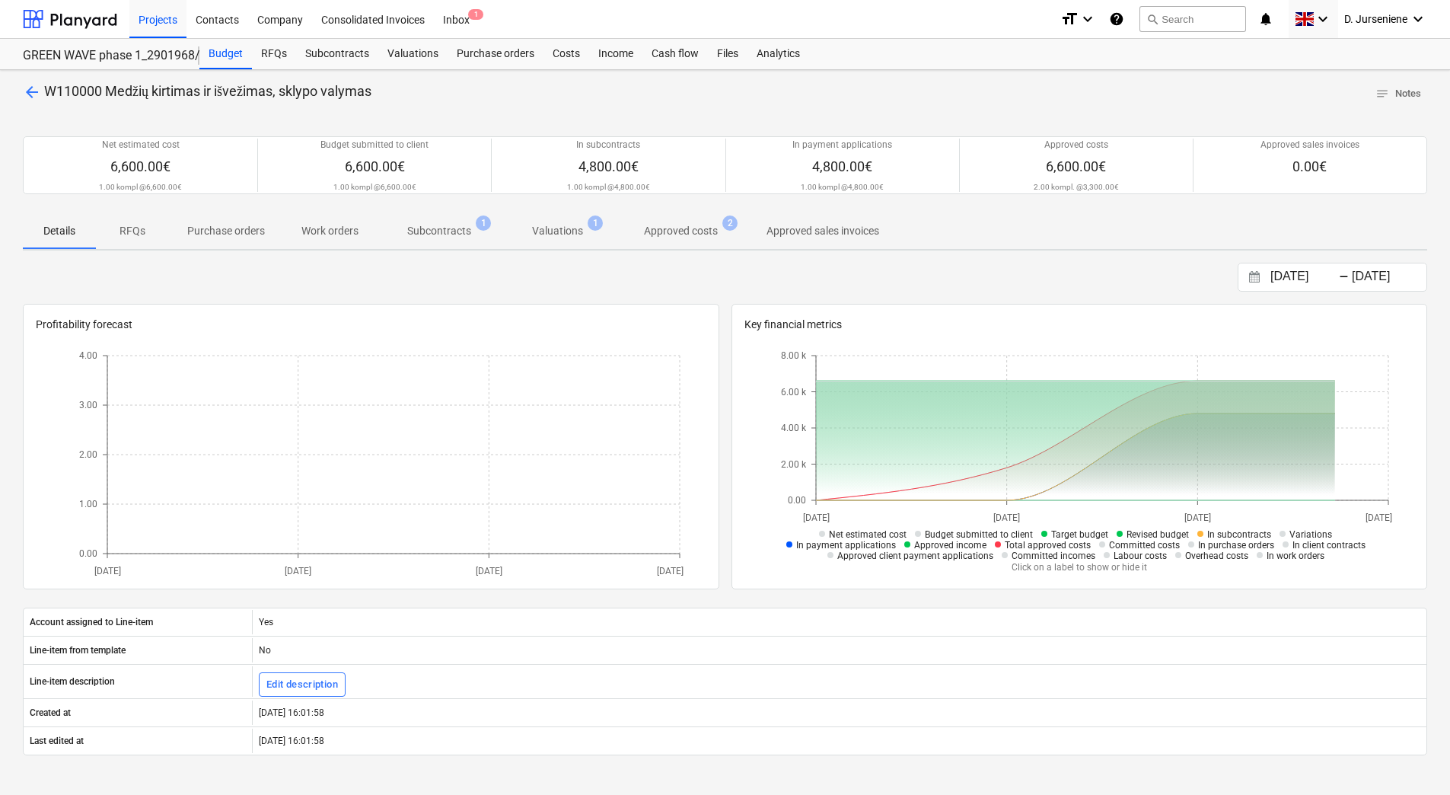
click at [443, 228] on p "Subcontracts" at bounding box center [439, 231] width 64 height 16
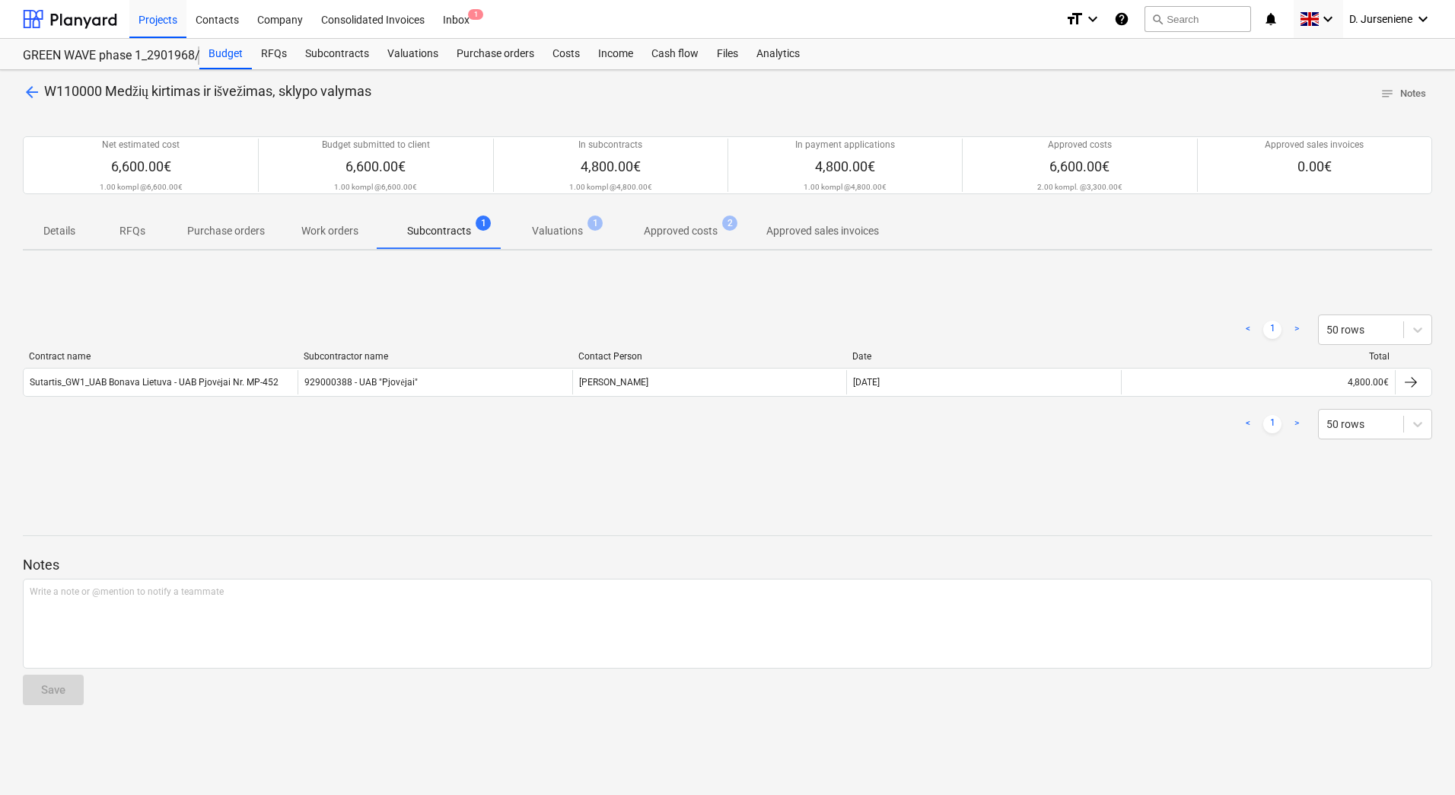
click at [544, 228] on p "Valuations" at bounding box center [557, 231] width 51 height 16
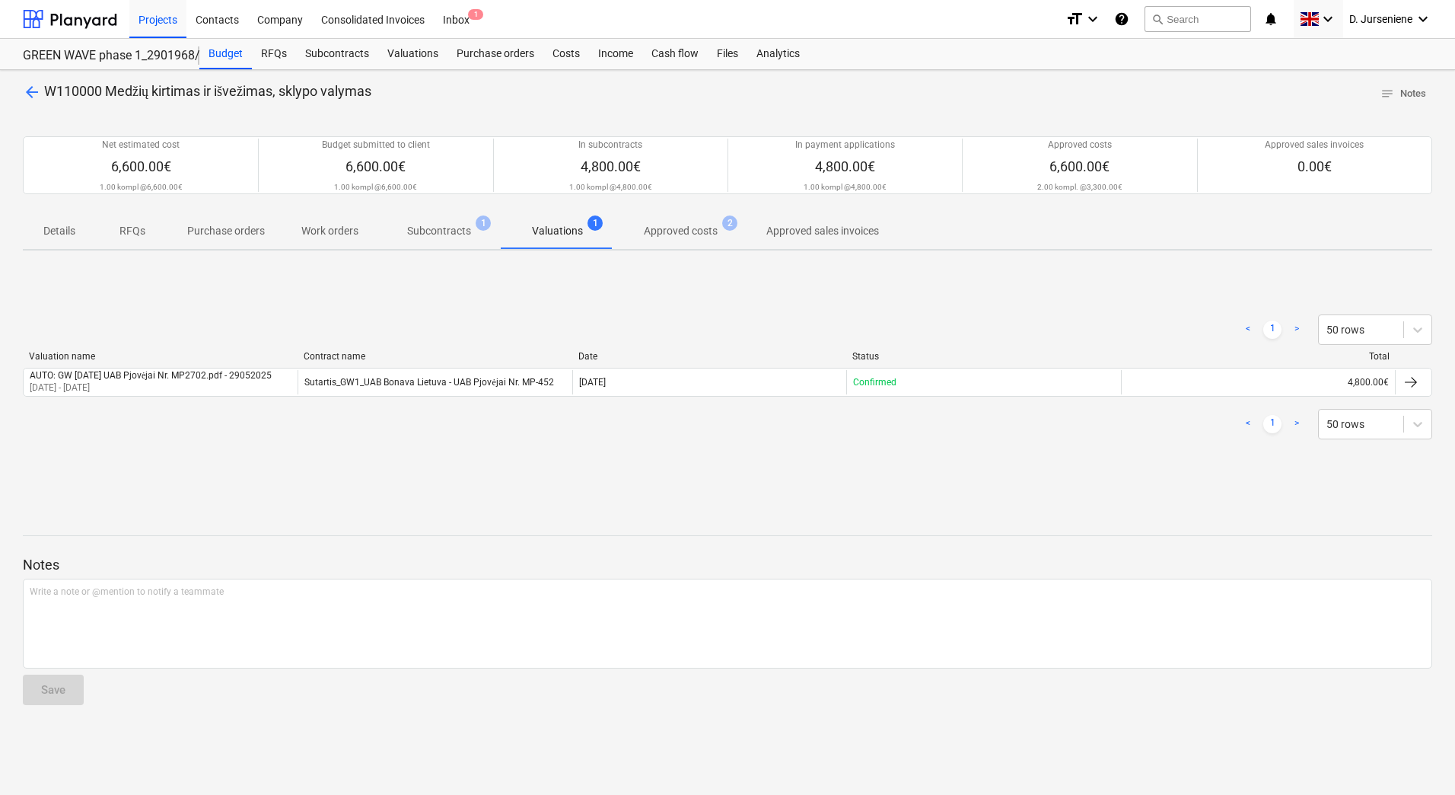
click at [684, 229] on p "Approved costs" at bounding box center [681, 231] width 74 height 16
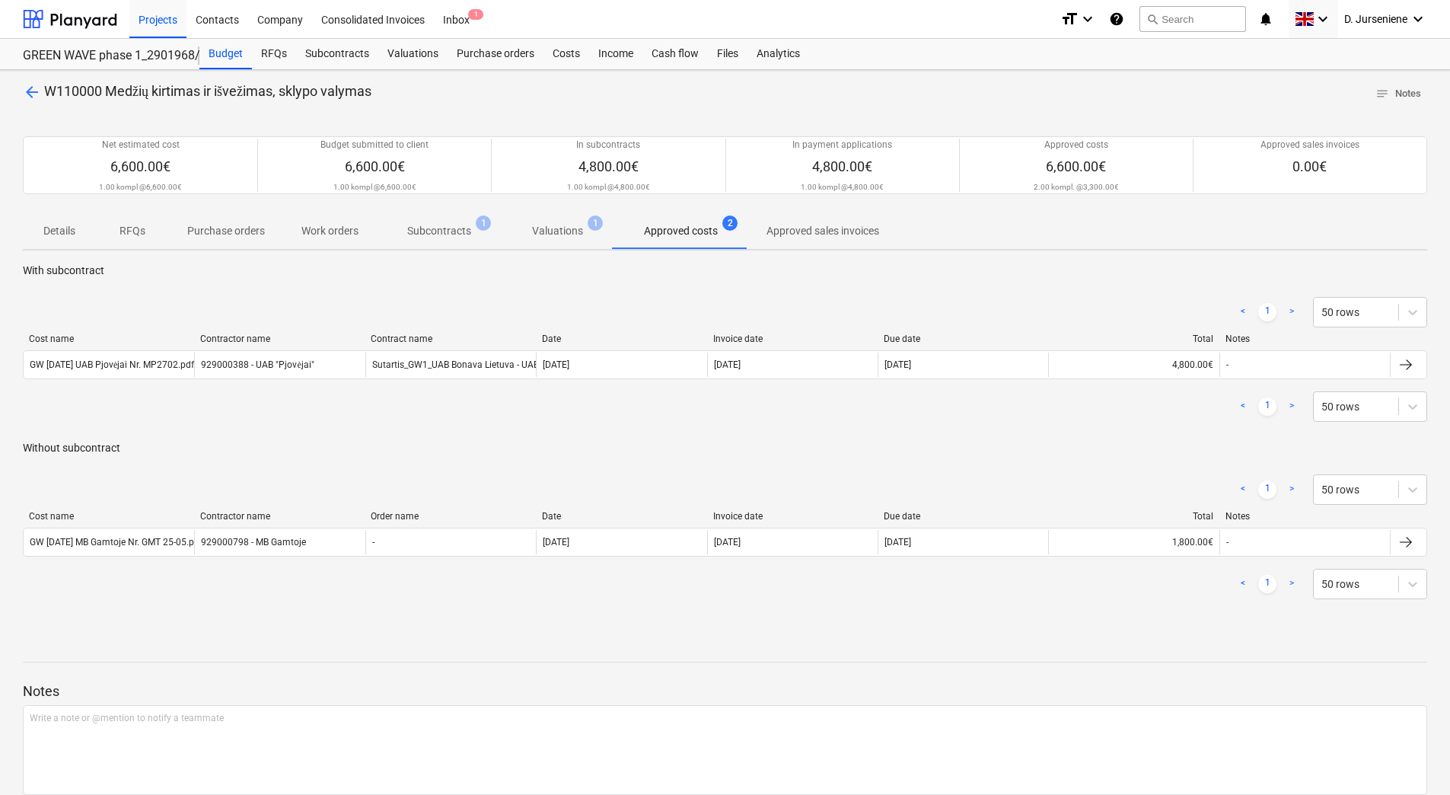
click at [803, 231] on p "Approved sales invoices" at bounding box center [822, 231] width 113 height 16
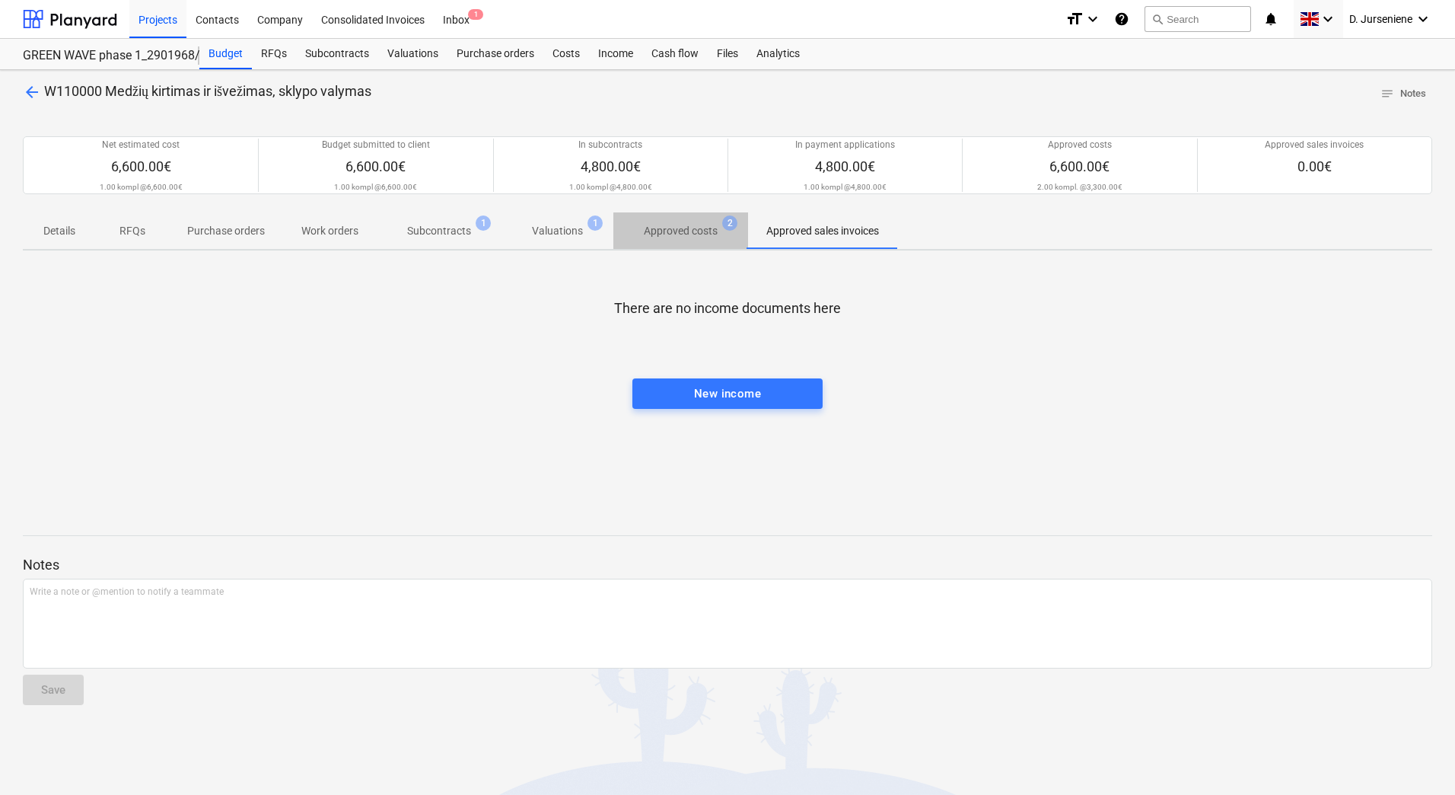
click at [686, 234] on p "Approved costs" at bounding box center [681, 231] width 74 height 16
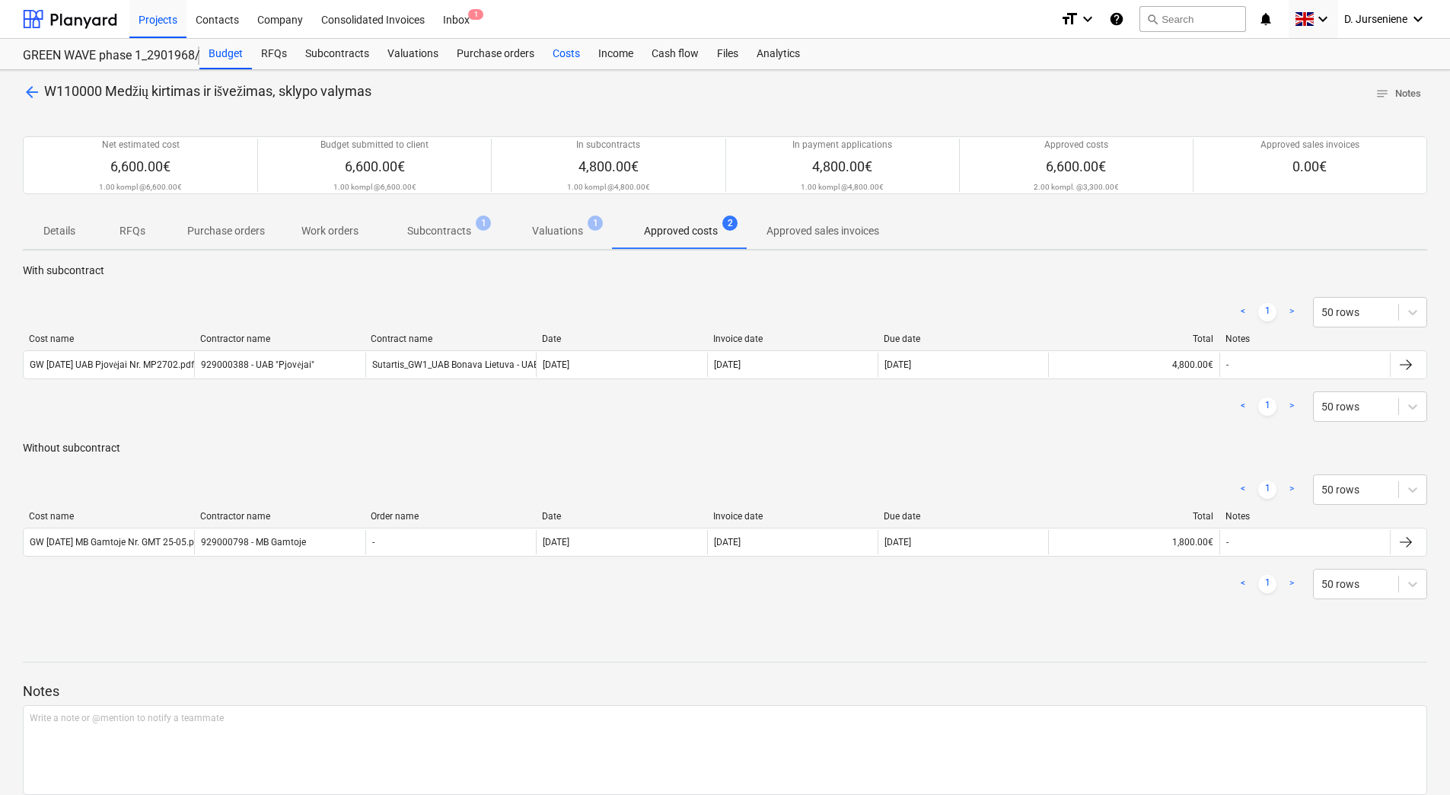
click at [569, 60] on div "Costs" at bounding box center [566, 54] width 46 height 30
